Goal: Entertainment & Leisure: Browse casually

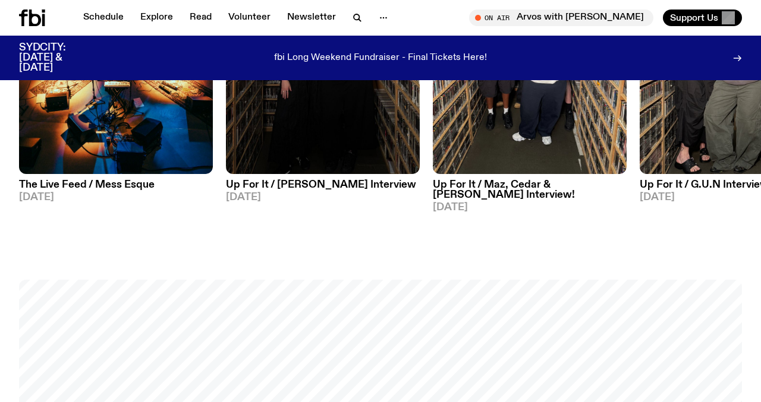
scroll to position [698, 0]
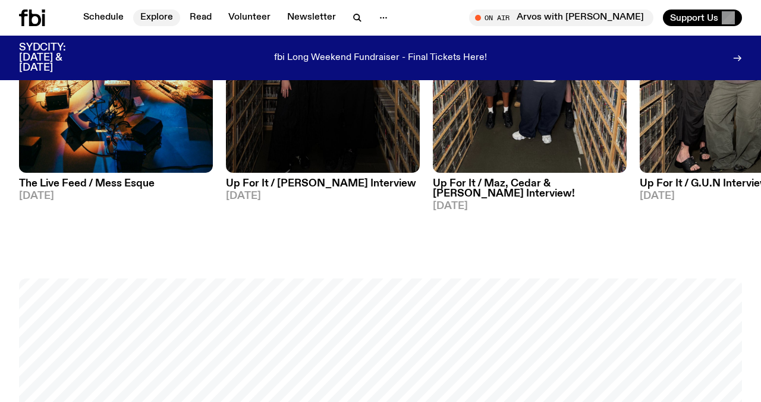
click at [158, 17] on link "Explore" at bounding box center [156, 18] width 47 height 17
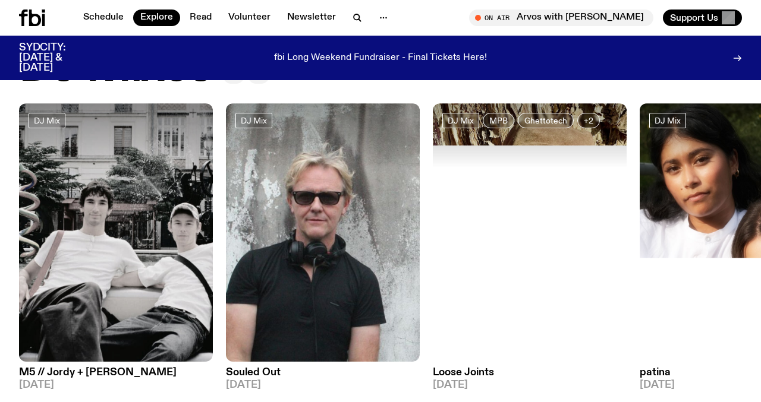
scroll to position [69, 0]
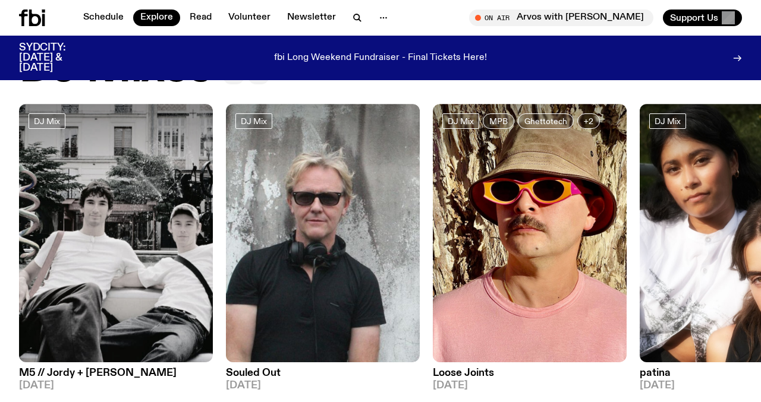
click at [114, 176] on img at bounding box center [116, 233] width 194 height 258
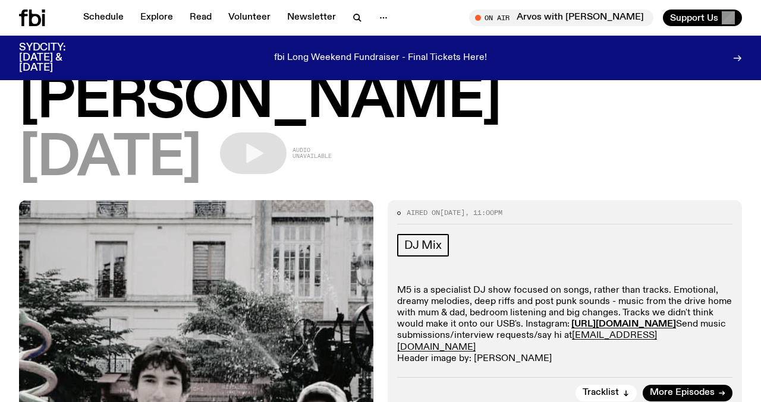
scroll to position [96, 0]
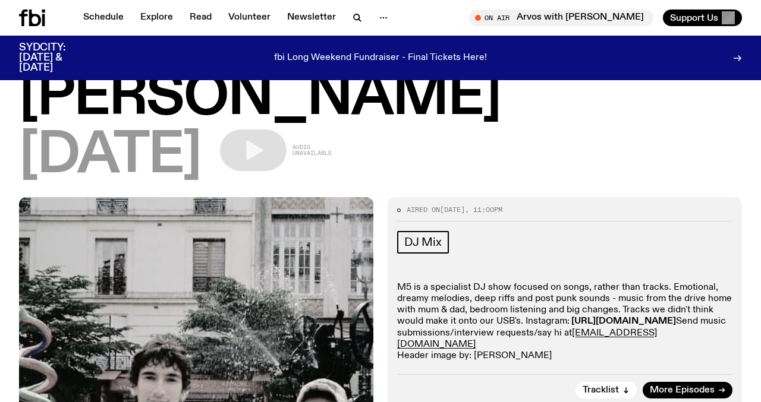
click at [571, 317] on strong "[URL][DOMAIN_NAME]" at bounding box center [623, 322] width 105 height 10
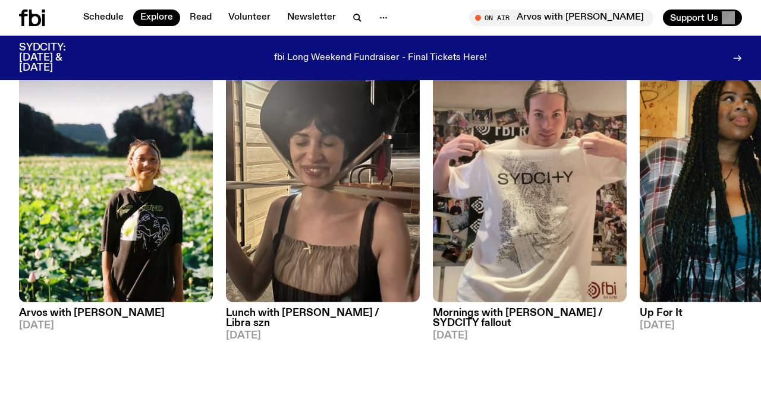
scroll to position [563, 0]
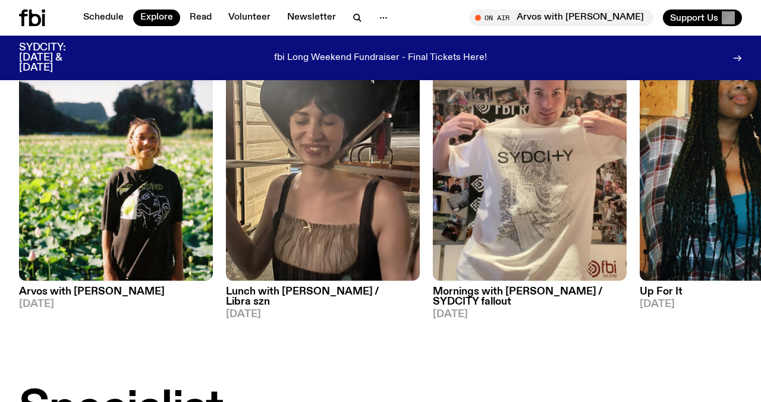
click at [285, 205] on img at bounding box center [323, 152] width 194 height 258
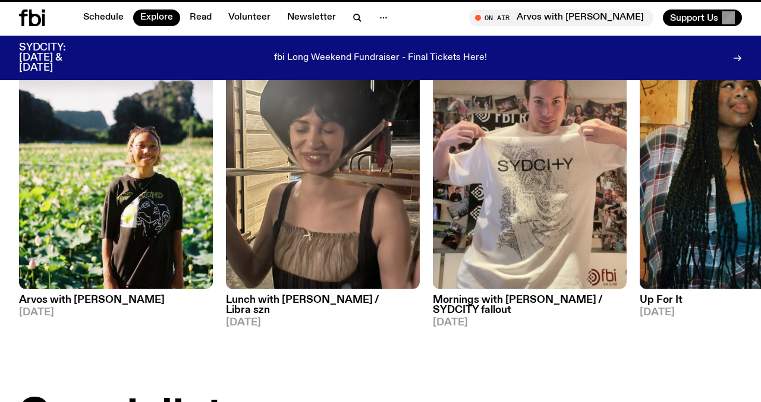
scroll to position [554, 0]
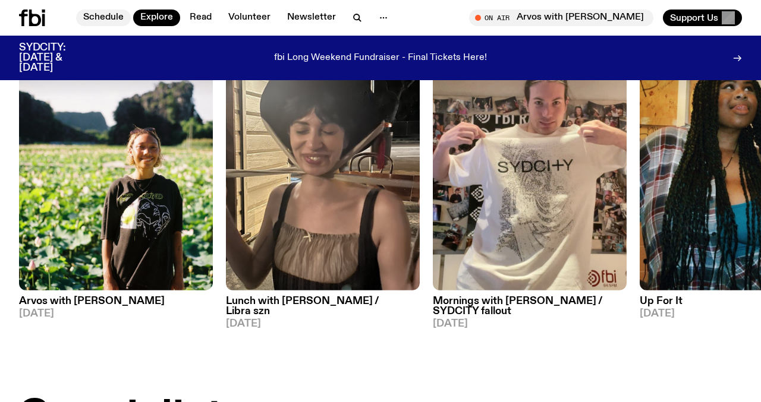
click at [123, 24] on link "Schedule" at bounding box center [103, 18] width 55 height 17
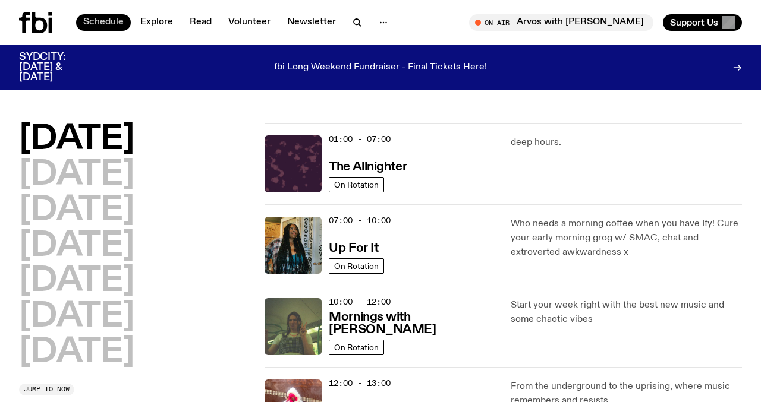
click at [112, 28] on link "Schedule" at bounding box center [103, 22] width 55 height 17
click at [41, 21] on icon at bounding box center [35, 22] width 33 height 21
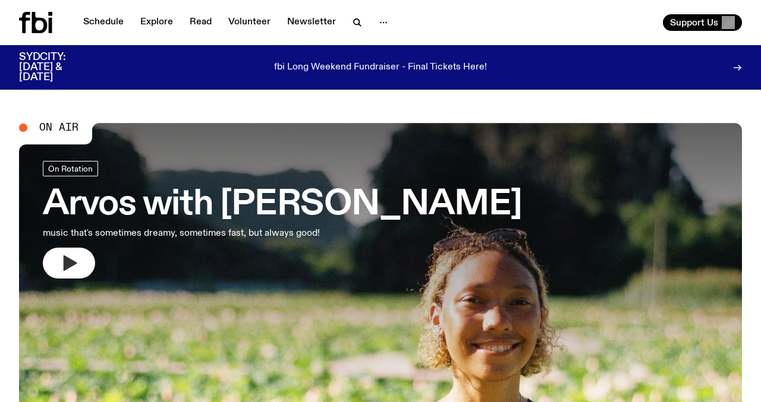
click at [49, 261] on button "button" at bounding box center [69, 263] width 52 height 31
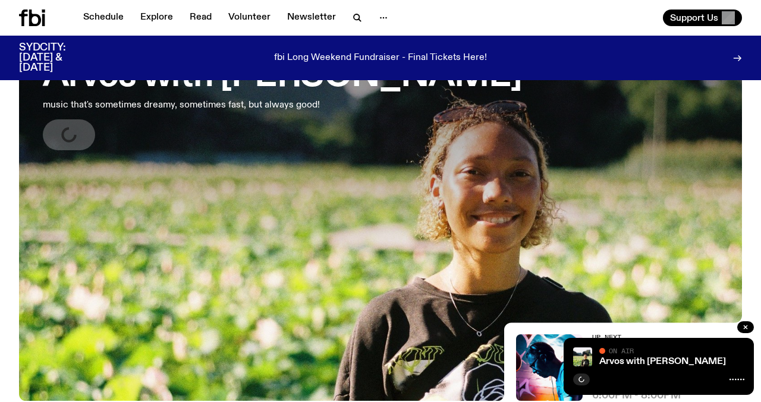
scroll to position [119, 0]
